Goal: Check status: Check status

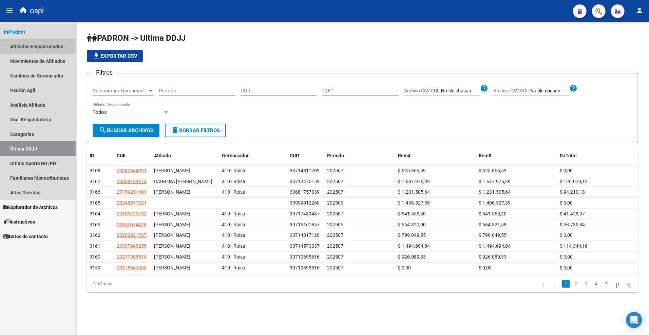
click at [47, 45] on link "Afiliados Empadronados" at bounding box center [38, 46] width 76 height 15
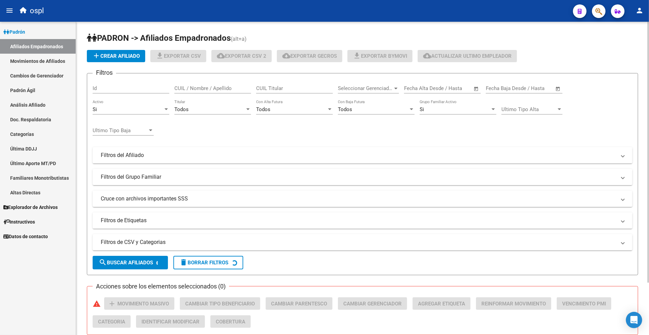
click at [272, 83] on div "CUIL Titular" at bounding box center [294, 86] width 77 height 15
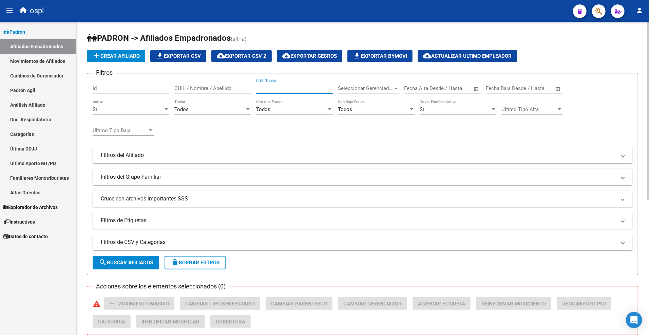
paste input "20939454137"
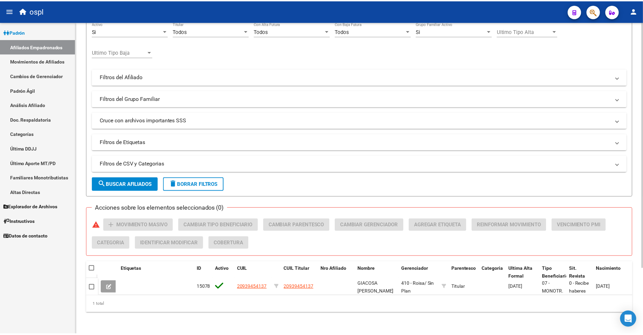
scroll to position [84, 0]
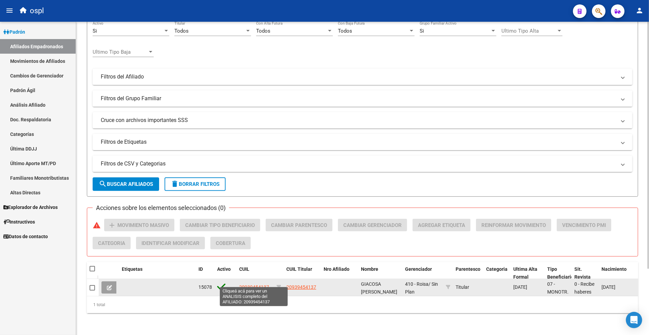
type input "20939454137"
click at [255, 284] on span "20939454137" at bounding box center [254, 286] width 30 height 5
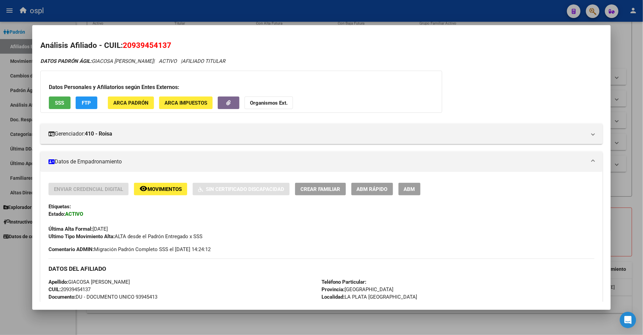
click at [56, 107] on button "SSS" at bounding box center [60, 102] width 22 height 13
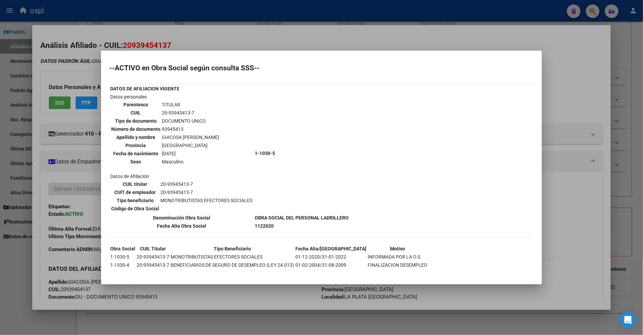
click at [575, 90] on div at bounding box center [321, 167] width 643 height 335
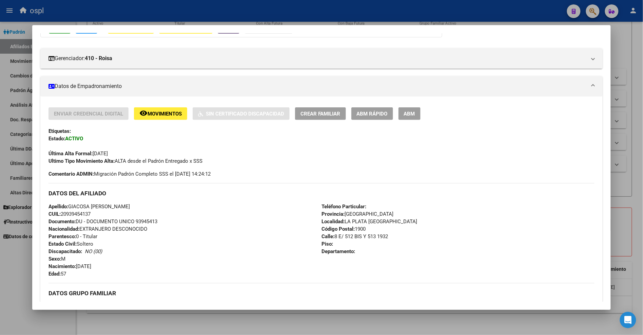
scroll to position [0, 0]
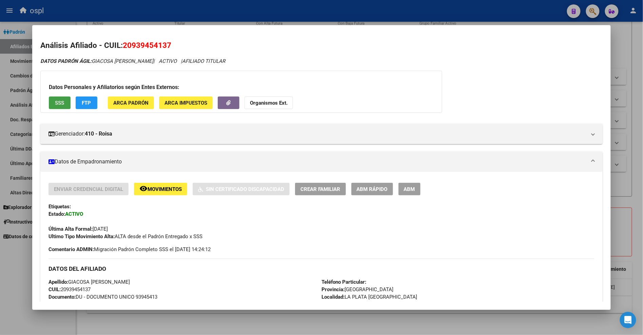
click at [57, 100] on span "SSS" at bounding box center [59, 103] width 9 height 6
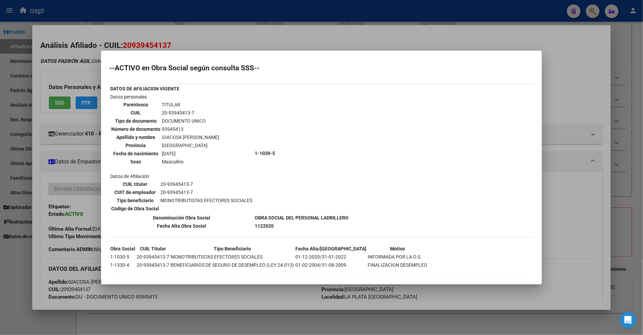
click at [560, 80] on div at bounding box center [321, 167] width 643 height 335
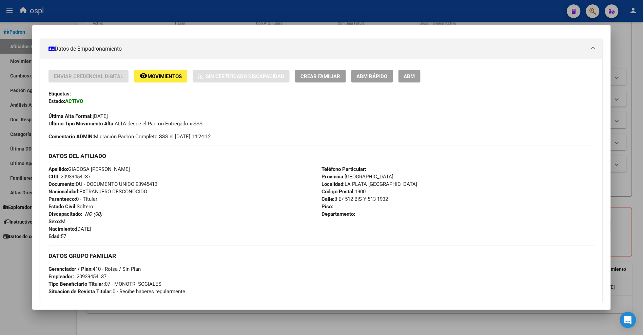
scroll to position [113, 0]
click at [282, 58] on mat-expansion-panel-header "Datos de Empadronamiento" at bounding box center [321, 48] width 563 height 20
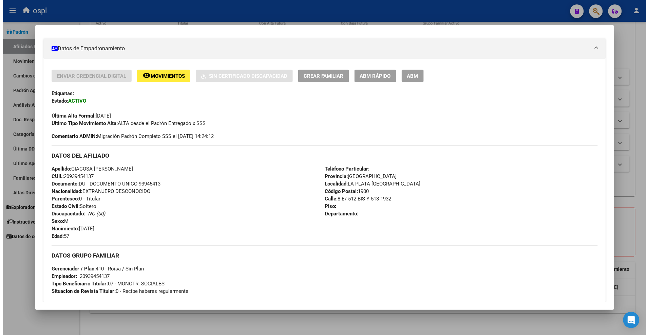
scroll to position [0, 0]
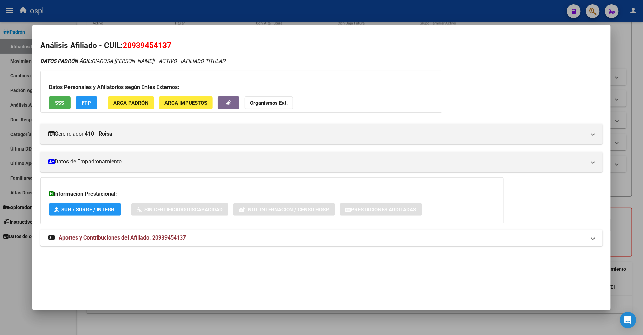
click at [232, 11] on div at bounding box center [321, 167] width 643 height 335
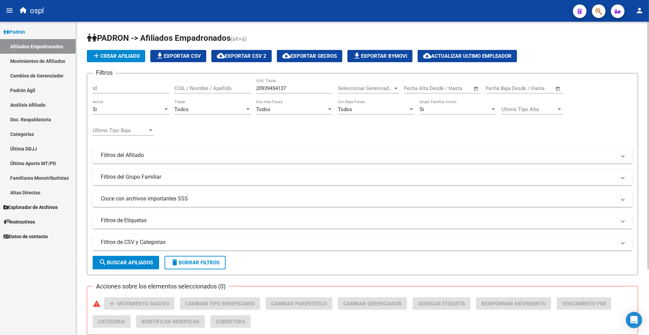
click at [297, 87] on input "20939454137" at bounding box center [294, 88] width 77 height 6
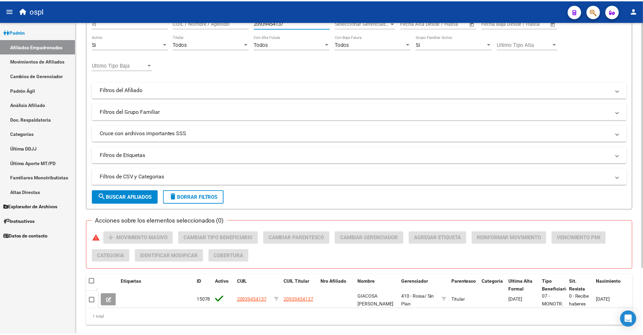
scroll to position [84, 0]
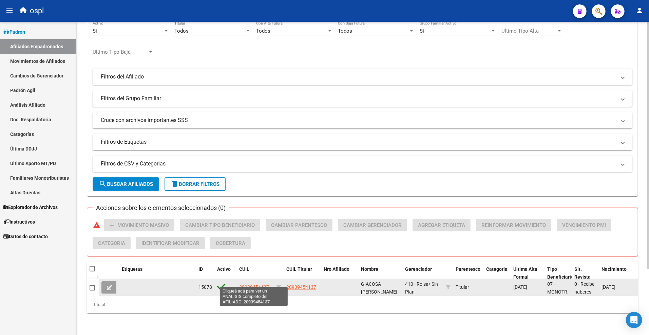
click at [256, 284] on span "20939454137" at bounding box center [254, 286] width 30 height 5
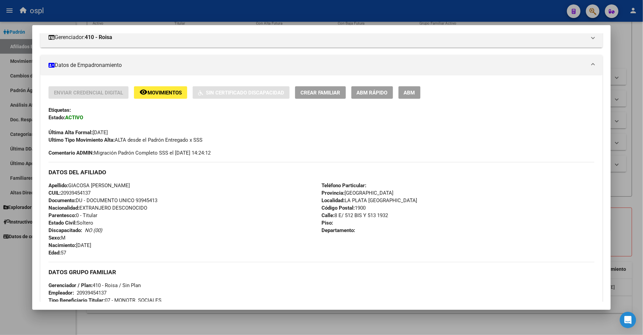
scroll to position [113, 0]
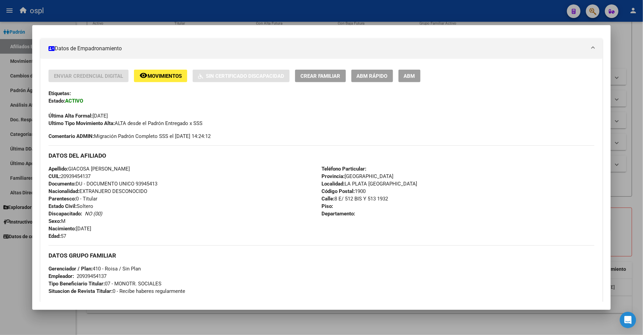
click at [286, 113] on div "Última Alta Formal: [DATE]" at bounding box center [322, 112] width 546 height 15
click at [340, 55] on mat-expansion-panel-header "Datos de Empadronamiento" at bounding box center [321, 48] width 563 height 20
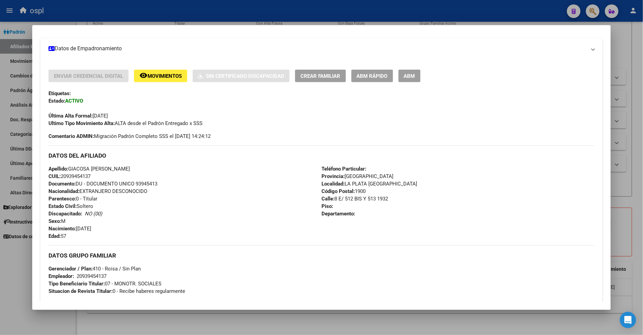
scroll to position [0, 0]
